Goal: Task Accomplishment & Management: Manage account settings

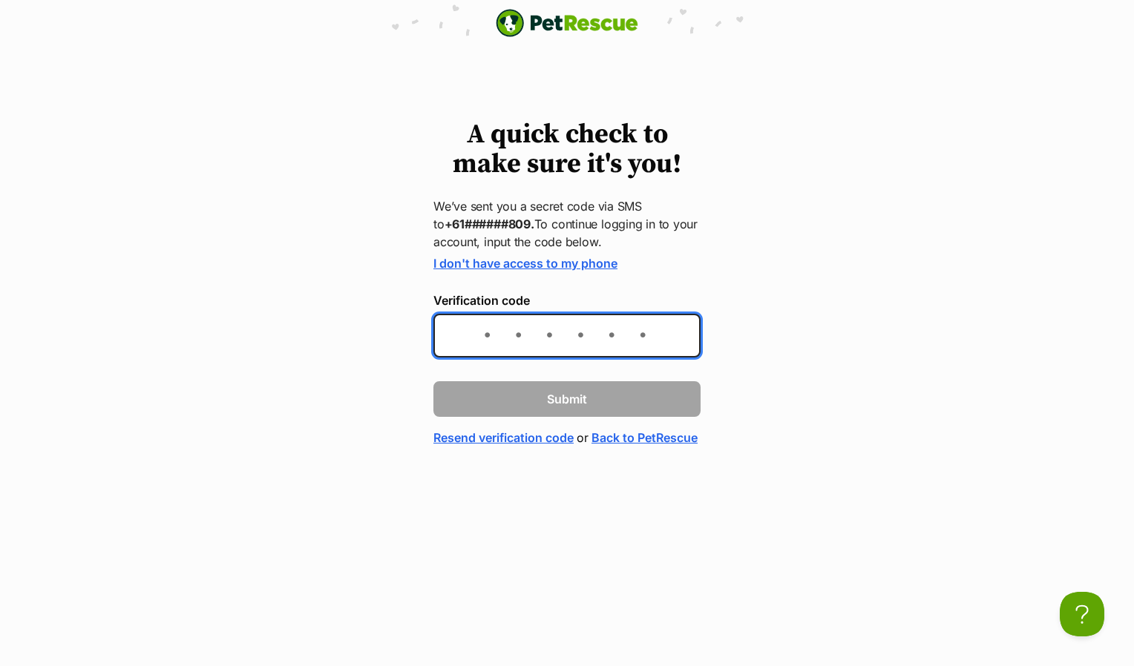
click at [586, 342] on input "Verification code" at bounding box center [566, 336] width 267 height 44
type input "0"
type input "702421"
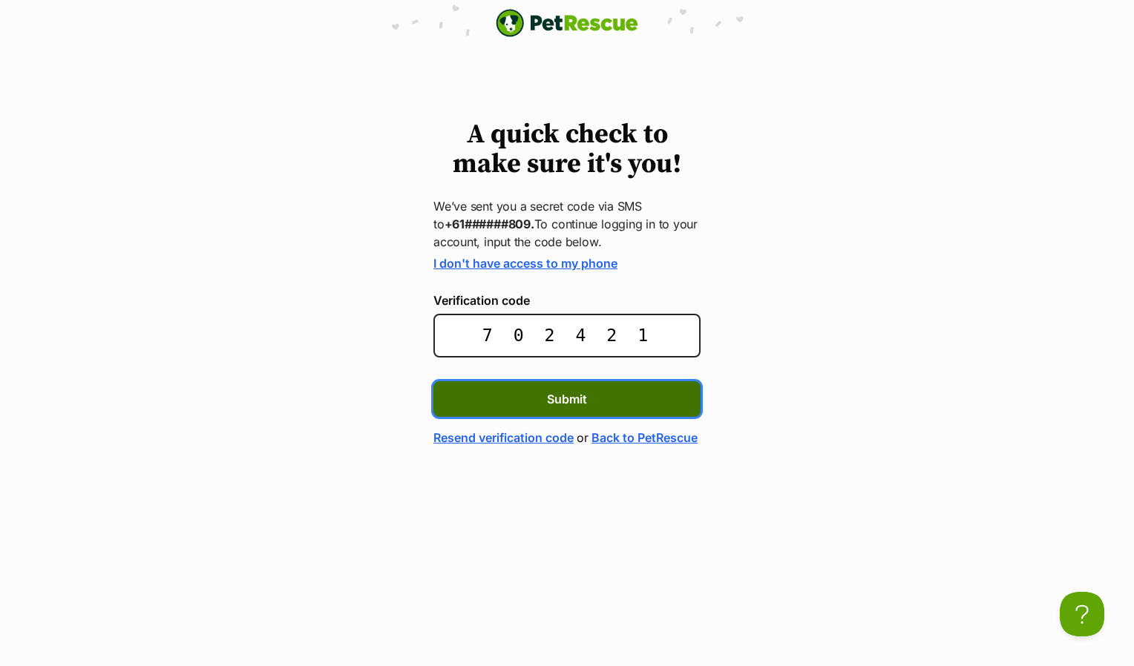
click at [585, 414] on button "Submit" at bounding box center [566, 399] width 267 height 36
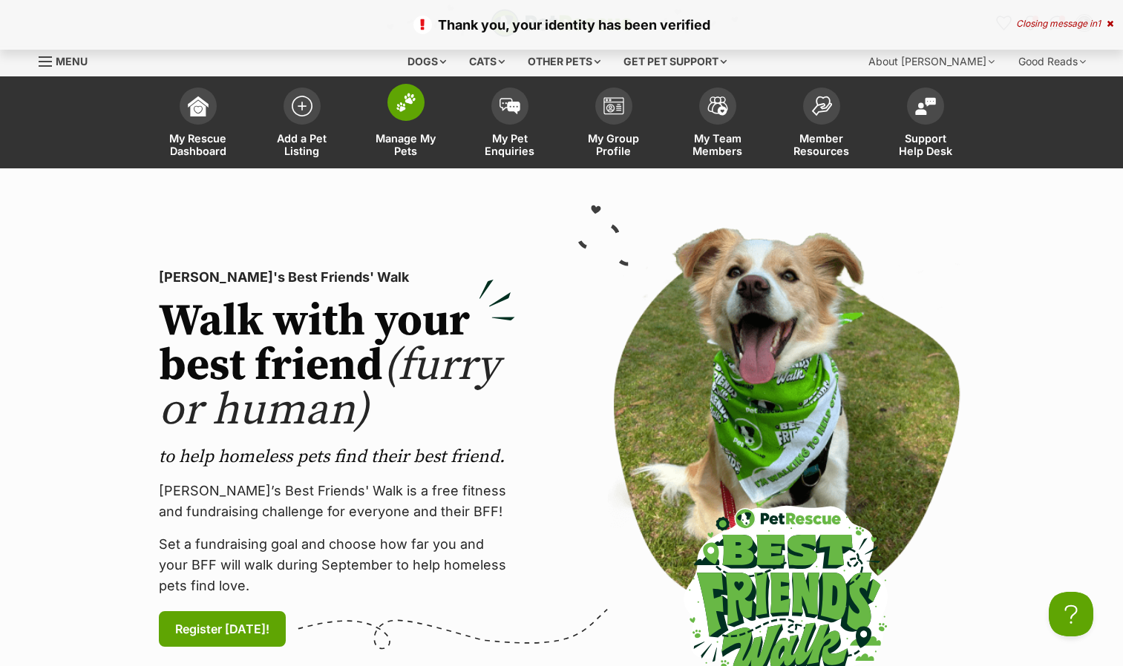
click at [407, 111] on img at bounding box center [405, 102] width 21 height 19
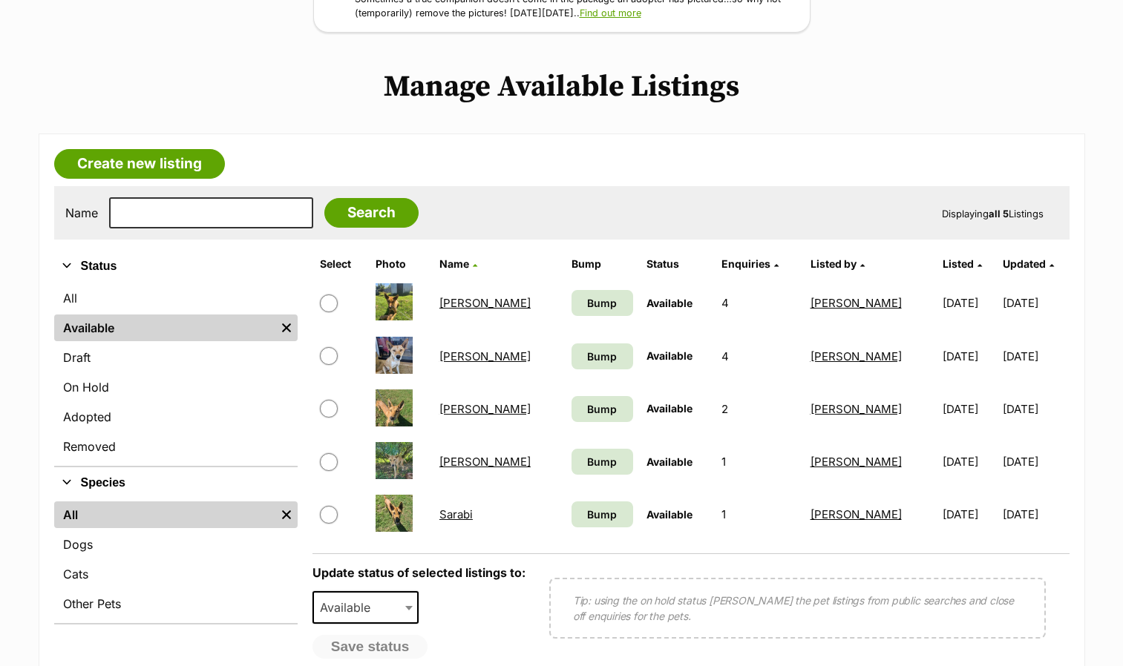
scroll to position [269, 0]
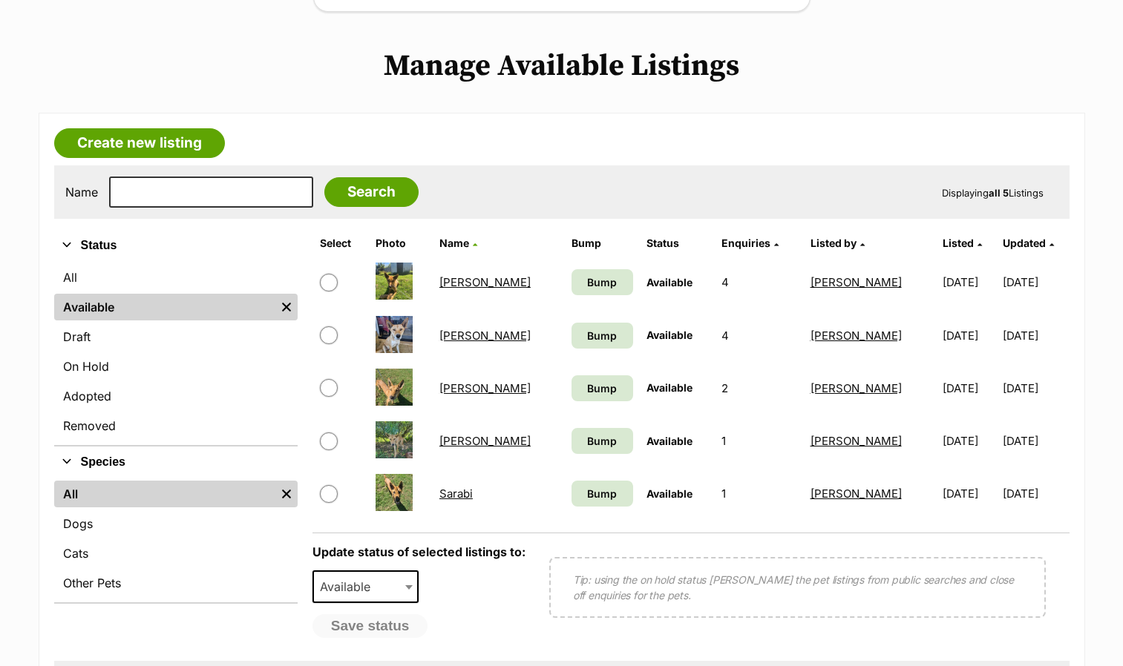
click at [333, 283] on input "checkbox" at bounding box center [329, 283] width 18 height 18
checkbox input "true"
click at [328, 390] on input "checkbox" at bounding box center [329, 388] width 18 height 18
checkbox input "true"
click at [331, 437] on input "checkbox" at bounding box center [329, 442] width 18 height 18
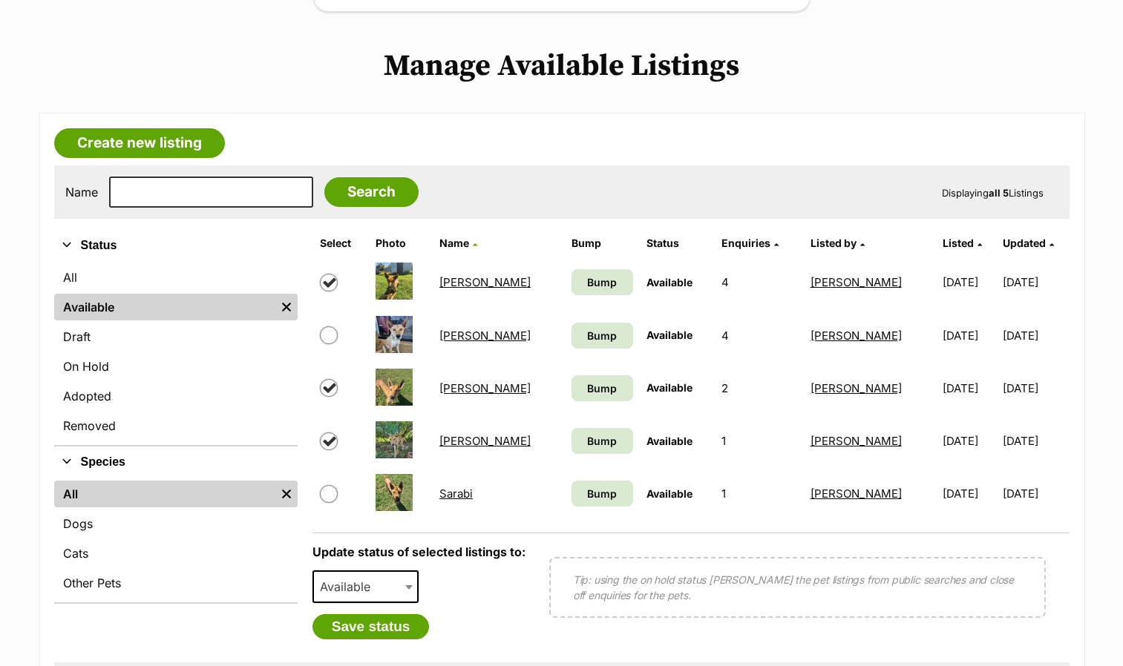
checkbox input "true"
click at [333, 496] on input "checkbox" at bounding box center [329, 494] width 18 height 18
checkbox input "true"
click at [401, 588] on span "Available" at bounding box center [365, 587] width 107 height 33
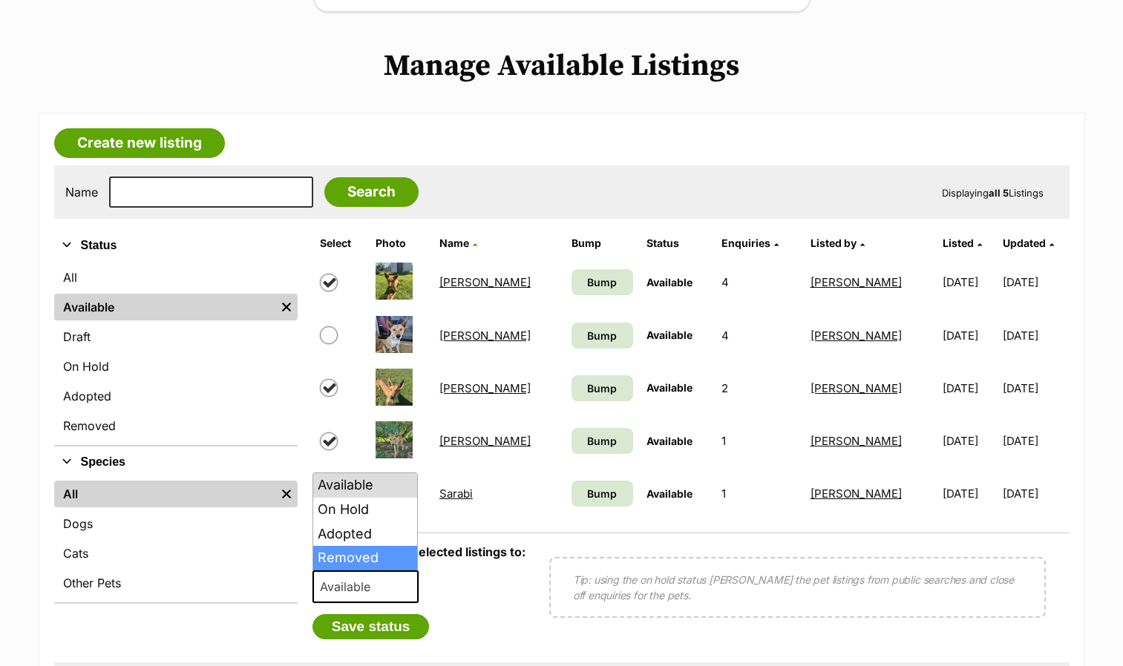
select select "removed"
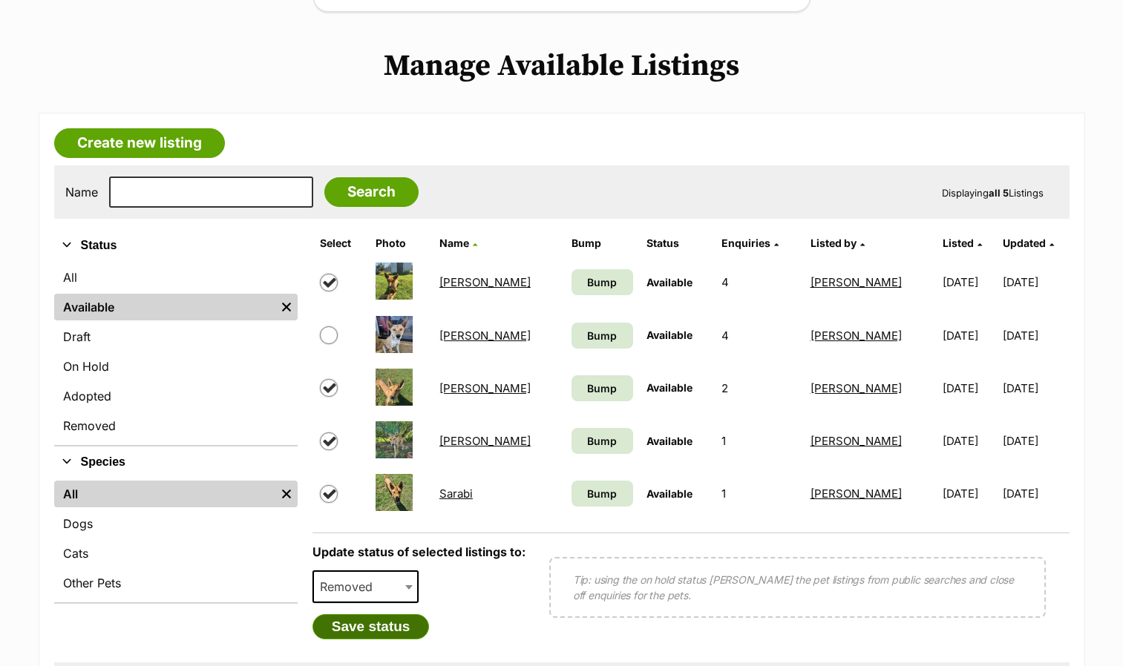
click at [370, 627] on button "Save status" at bounding box center [370, 626] width 117 height 25
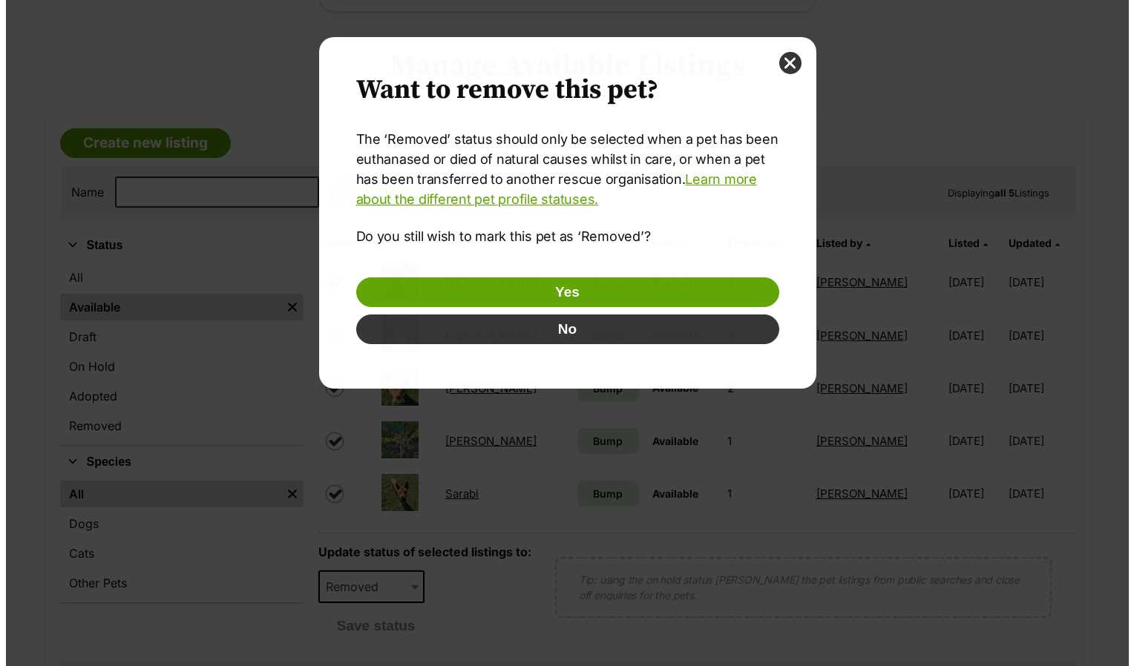
scroll to position [0, 0]
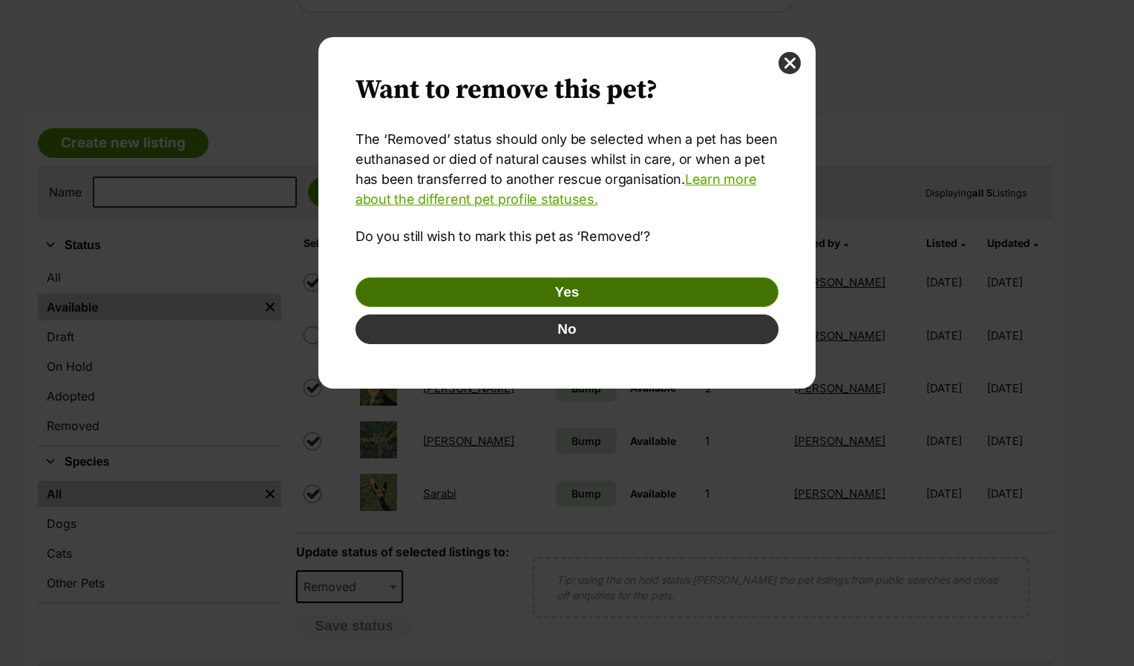
click at [574, 295] on button "Yes" at bounding box center [566, 292] width 423 height 30
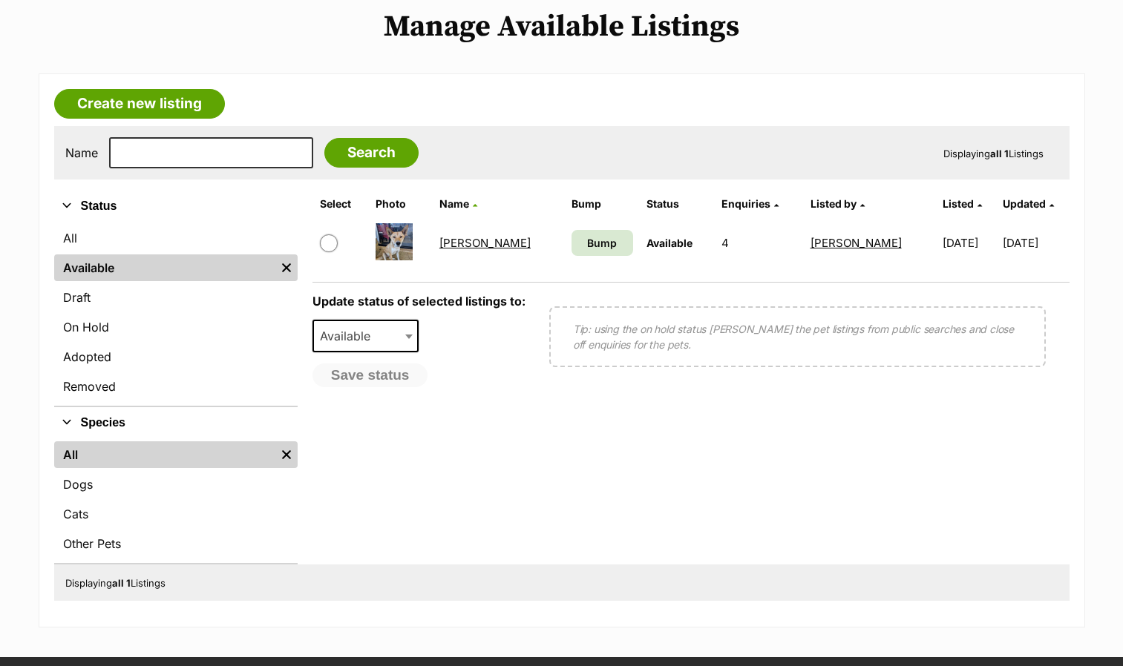
scroll to position [361, 0]
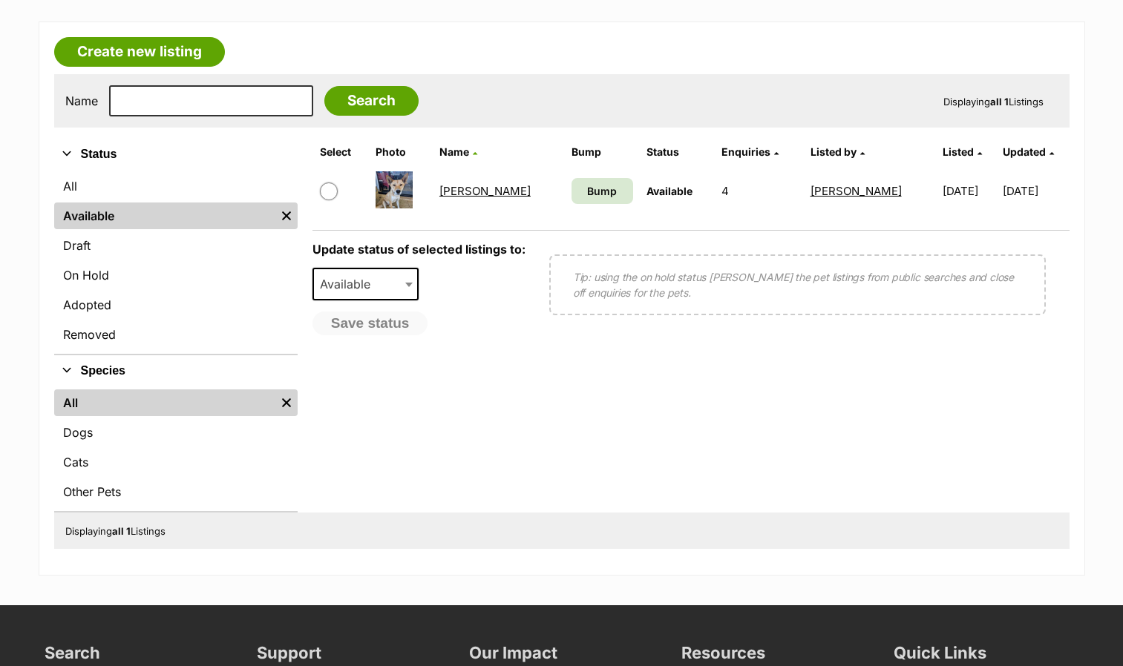
click at [326, 190] on input "checkbox" at bounding box center [329, 192] width 18 height 18
checkbox input "true"
click at [375, 277] on span "Available" at bounding box center [349, 284] width 71 height 21
select select "on_hold"
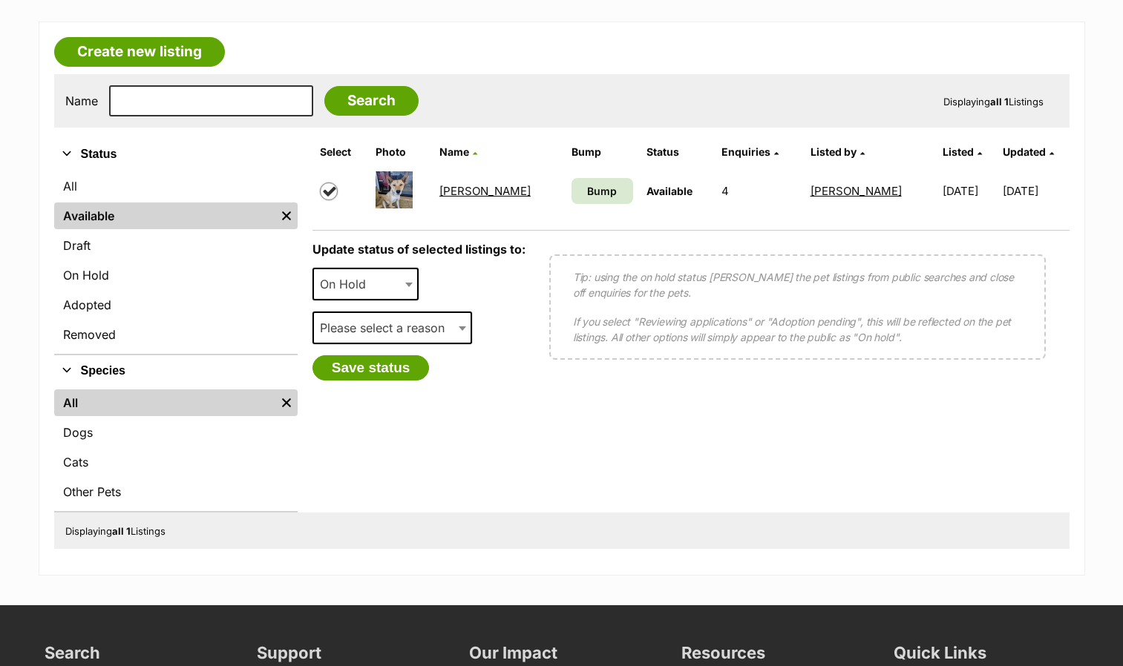
click at [381, 342] on span "Please select a reason" at bounding box center [392, 328] width 160 height 33
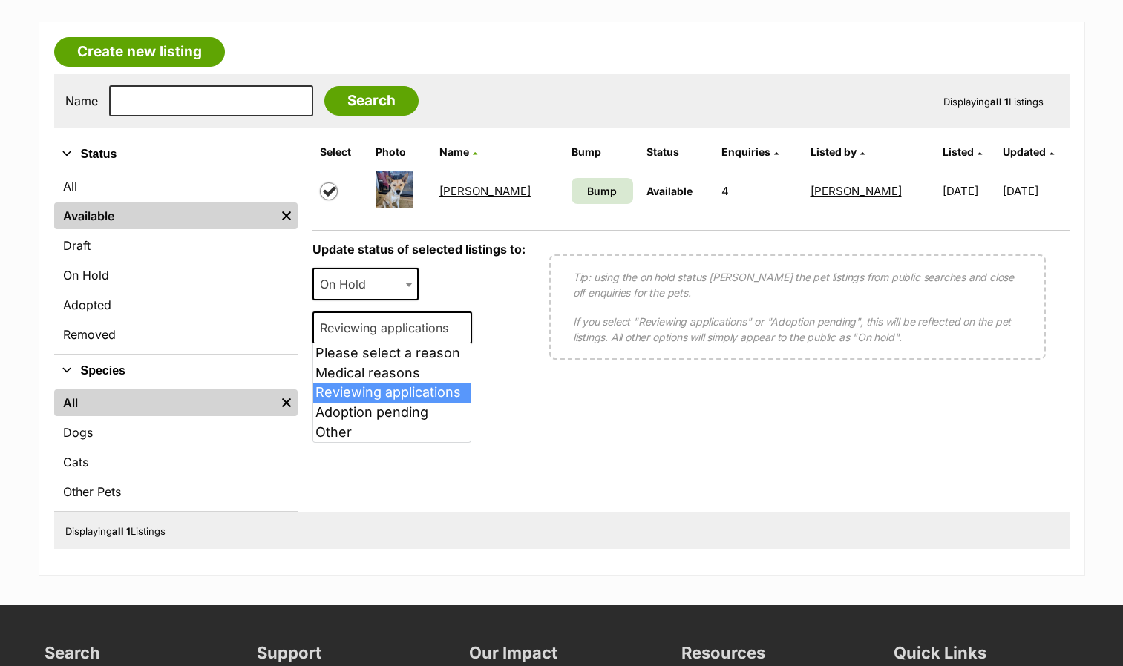
click at [386, 341] on span "Reviewing applications" at bounding box center [392, 328] width 160 height 33
select select "adoption_pending"
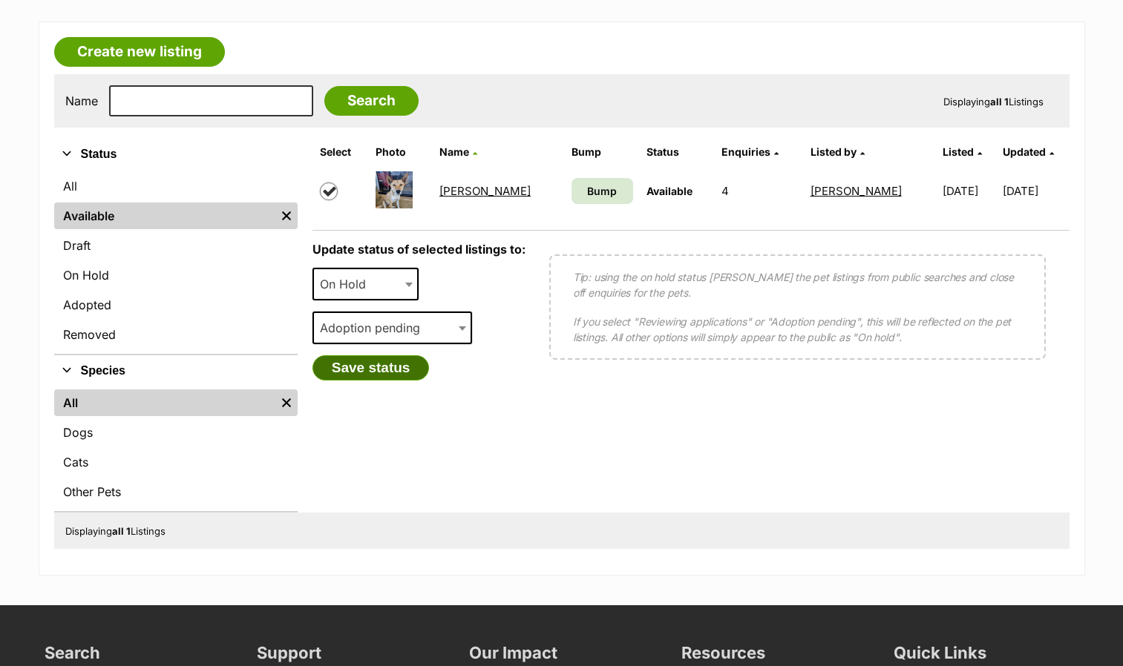
click at [387, 378] on button "Save status" at bounding box center [370, 367] width 117 height 25
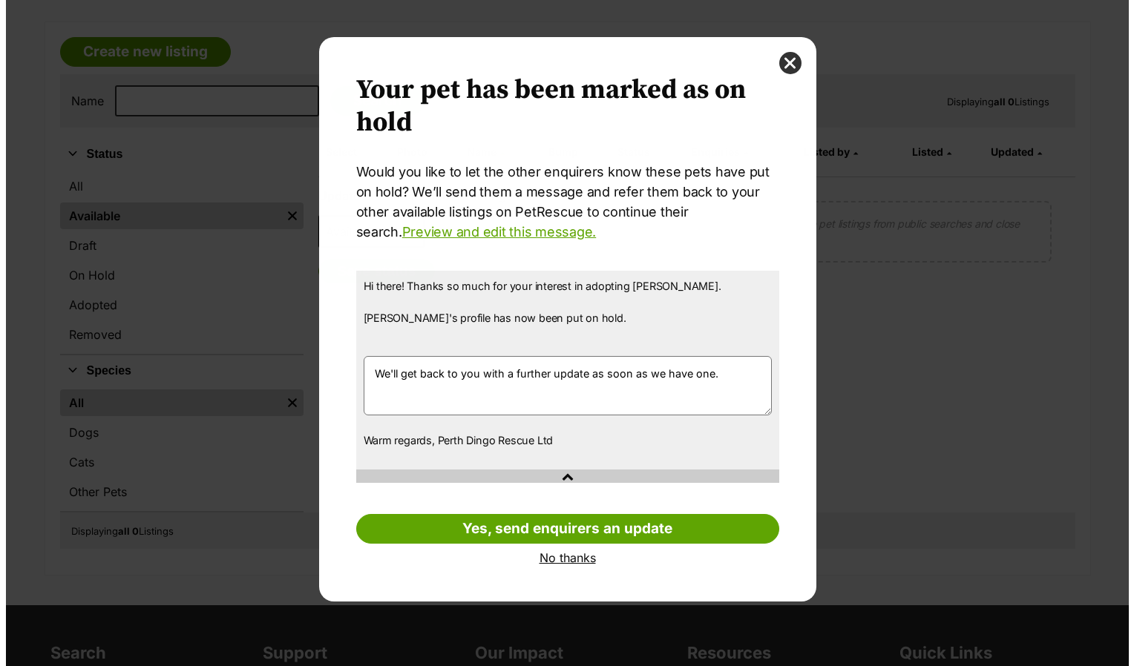
scroll to position [0, 0]
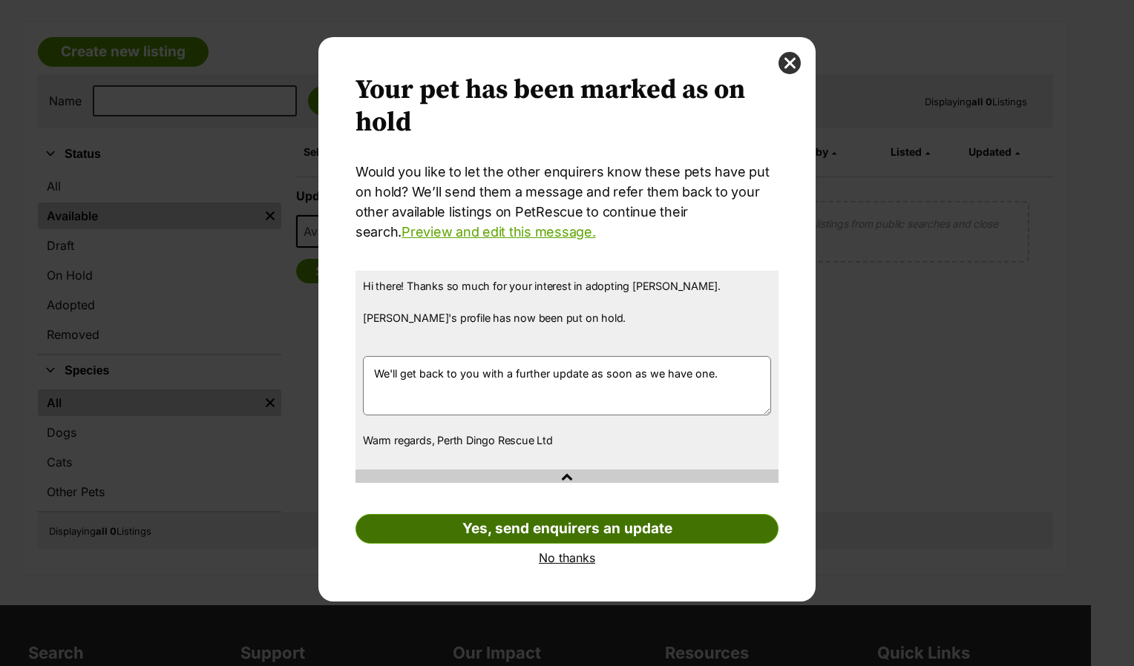
click at [522, 528] on link "Yes, send enquirers an update" at bounding box center [566, 529] width 423 height 30
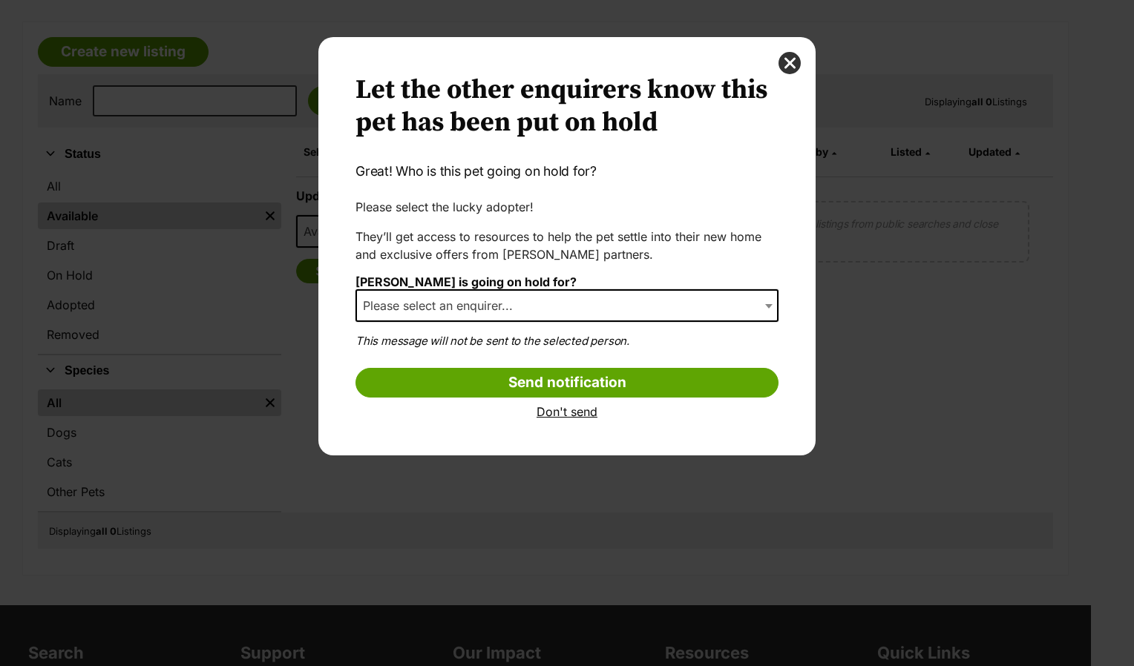
click at [594, 303] on span "Please select an enquirer..." at bounding box center [566, 305] width 423 height 33
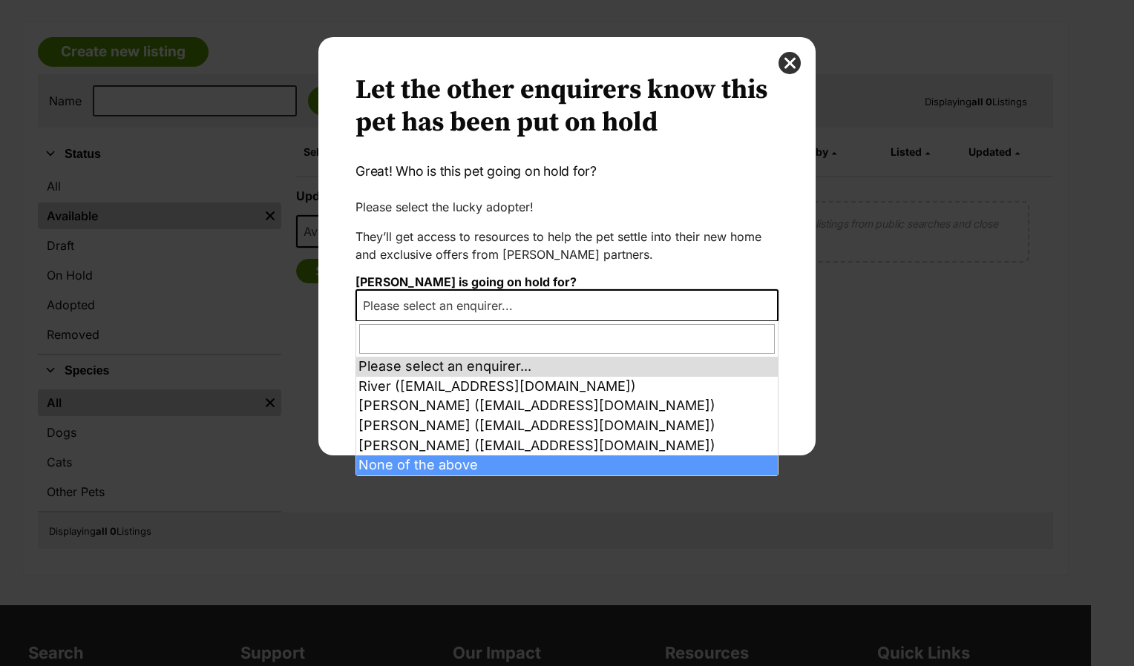
select select "other"
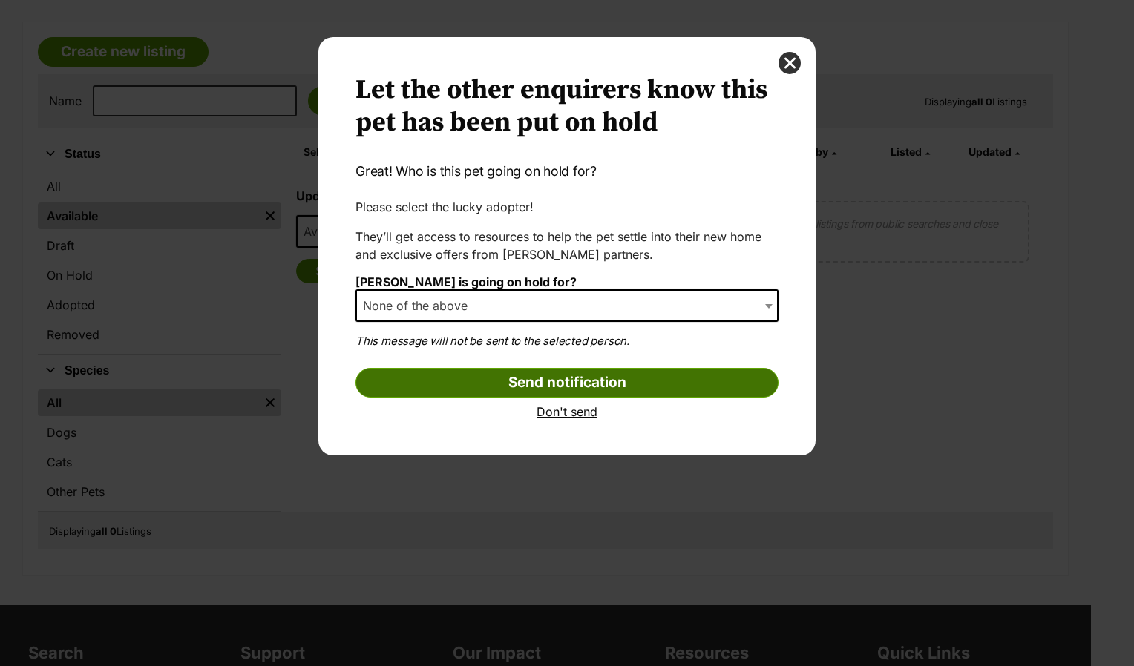
click at [505, 386] on input "Send notification" at bounding box center [566, 383] width 423 height 30
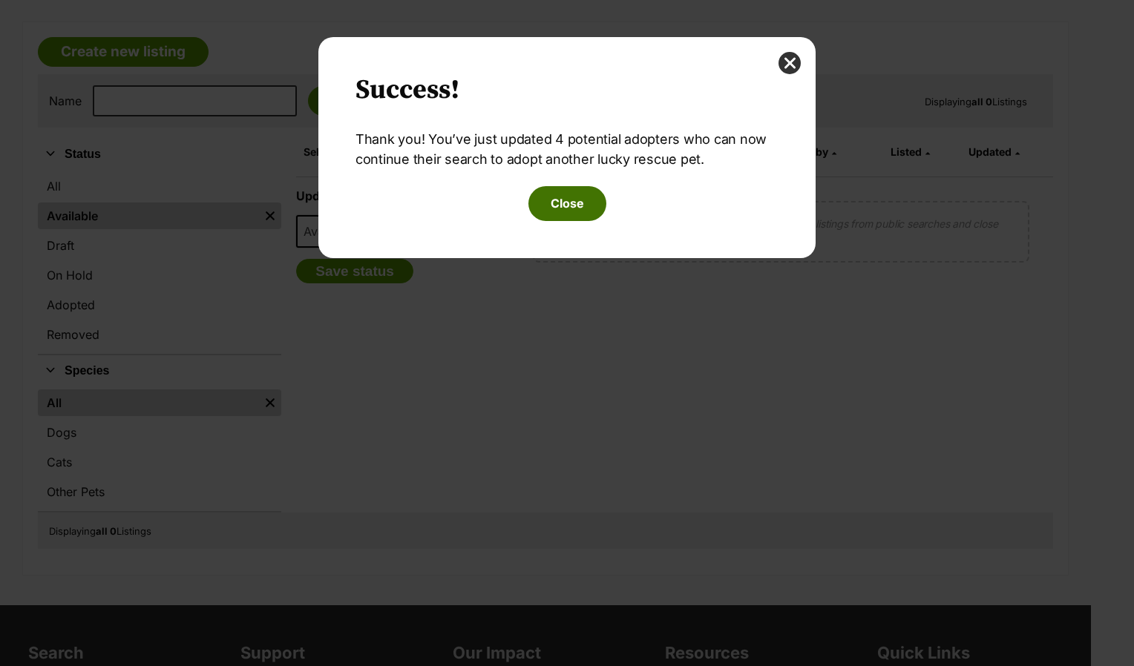
click at [568, 202] on button "Close" at bounding box center [567, 203] width 78 height 34
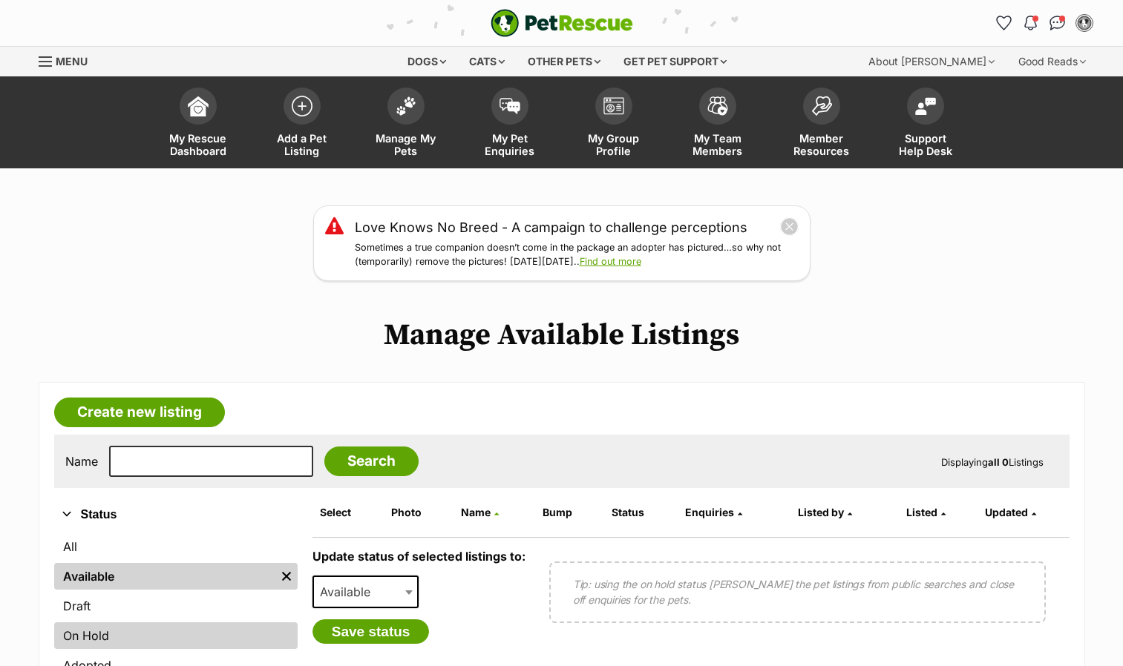
click at [151, 648] on link "On Hold" at bounding box center [175, 636] width 243 height 27
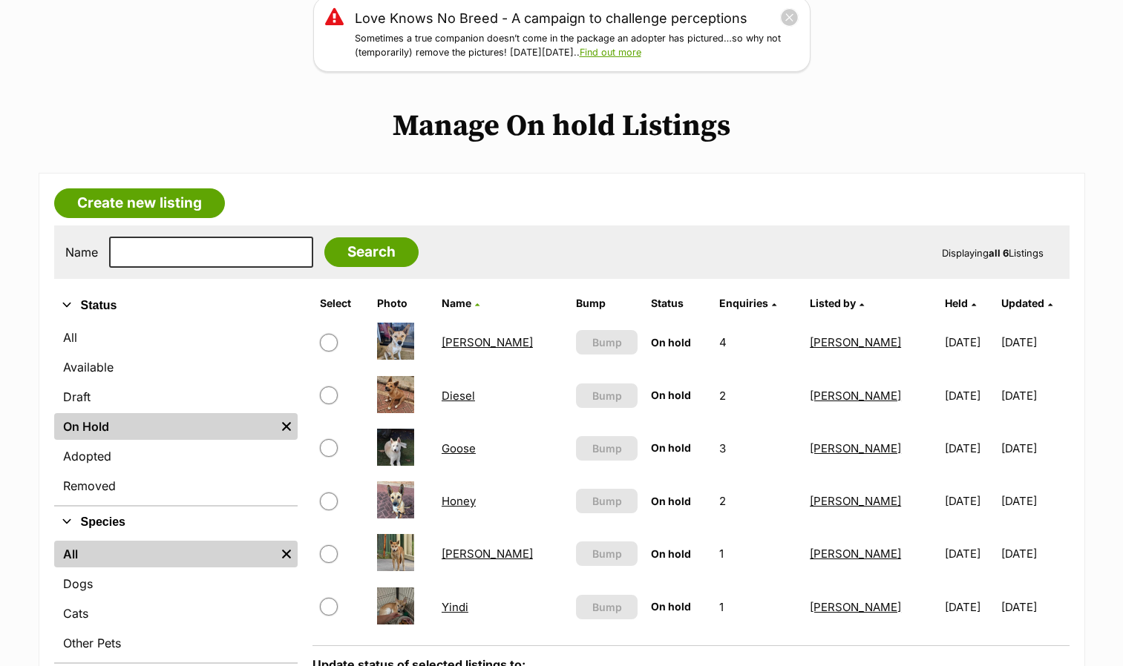
click at [455, 450] on link "Goose" at bounding box center [458, 448] width 34 height 14
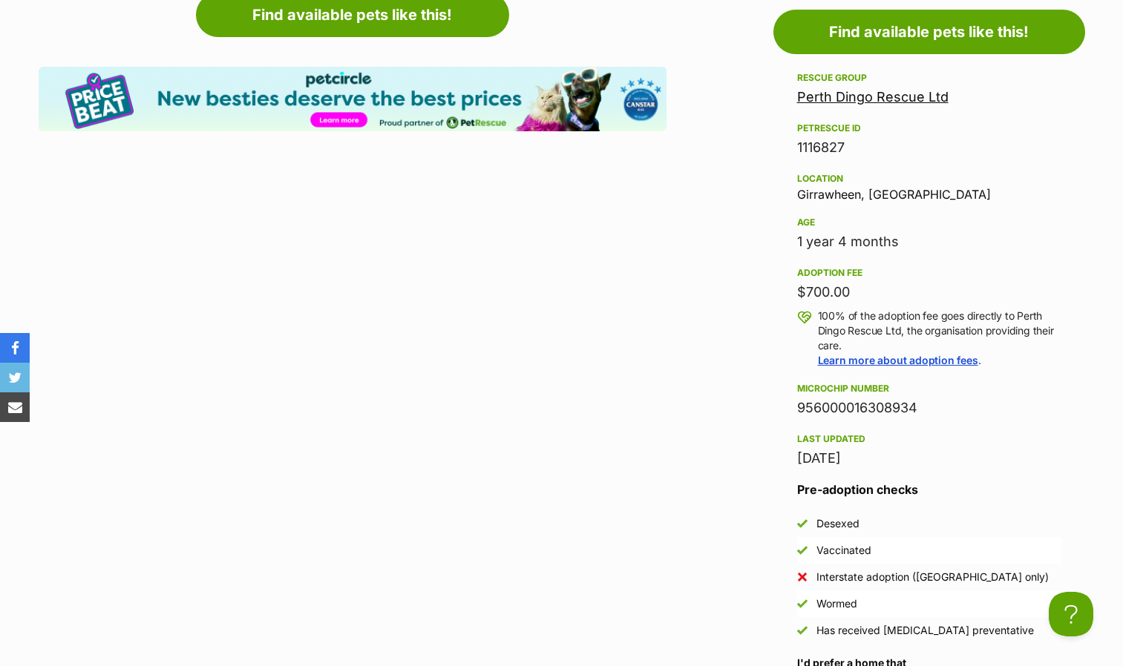
scroll to position [1482, 0]
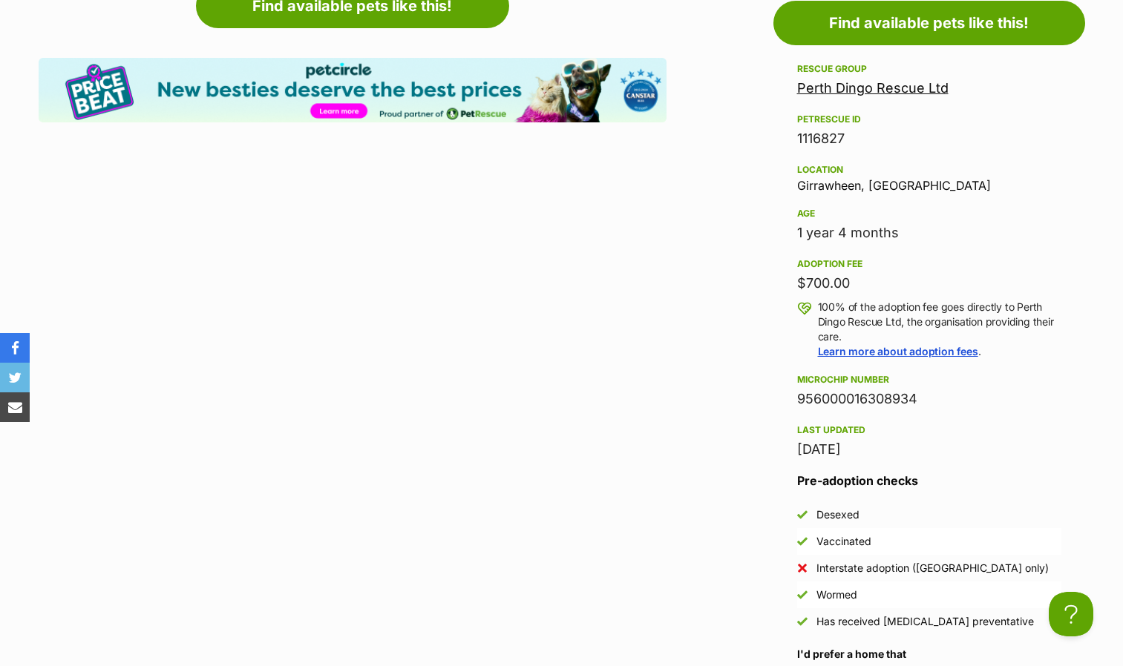
drag, startPoint x: 924, startPoint y: 398, endPoint x: 799, endPoint y: 395, distance: 125.4
click at [799, 395] on div "956000016308934" at bounding box center [929, 399] width 264 height 21
copy div "956000016308934"
